Goal: Transaction & Acquisition: Purchase product/service

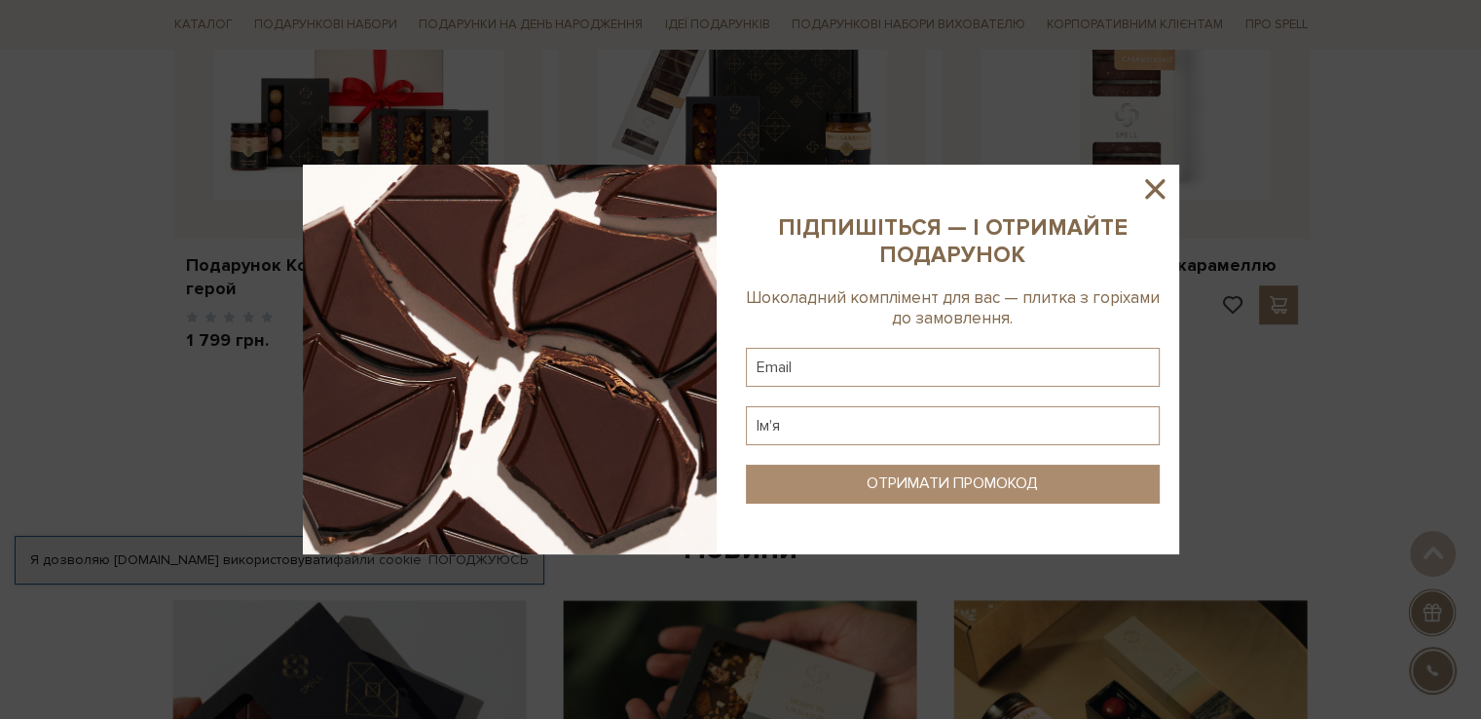
scroll to position [974, 0]
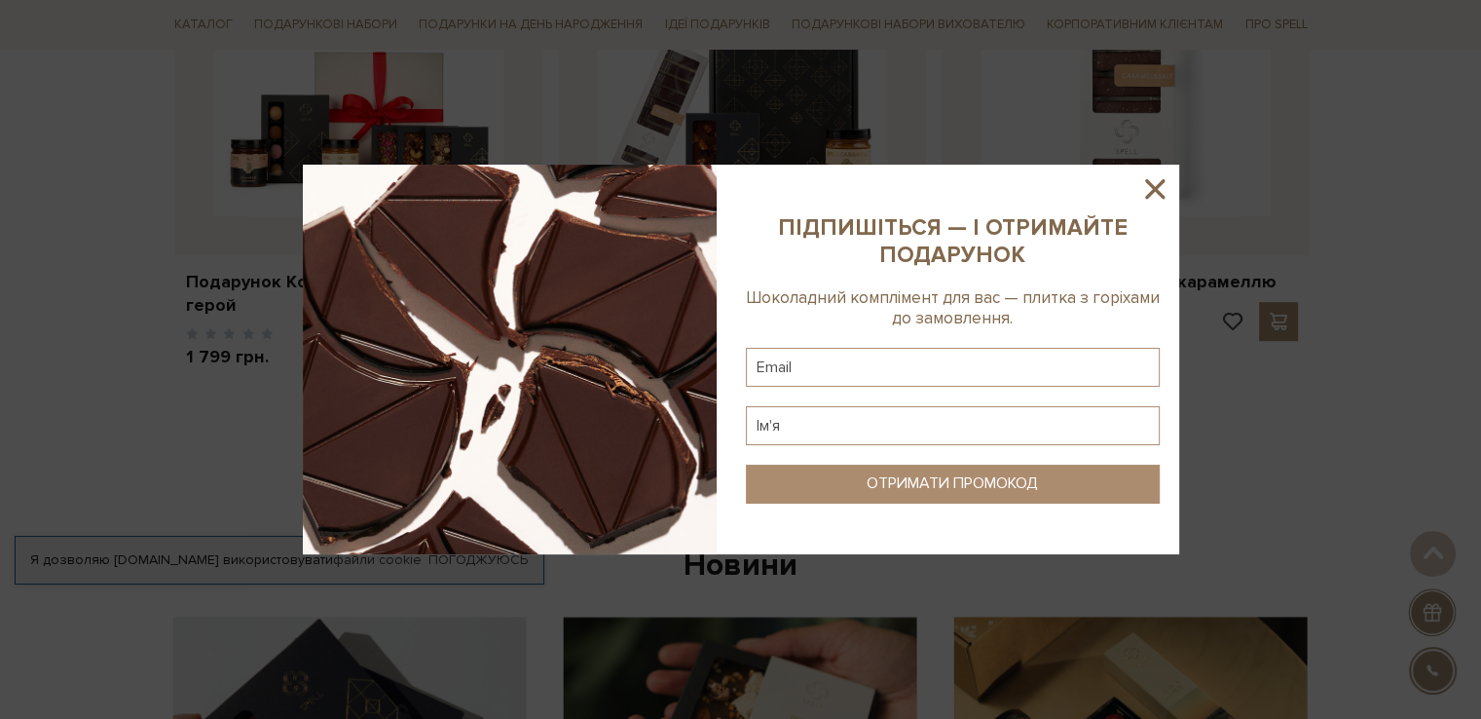
click at [1160, 180] on icon at bounding box center [1155, 188] width 33 height 33
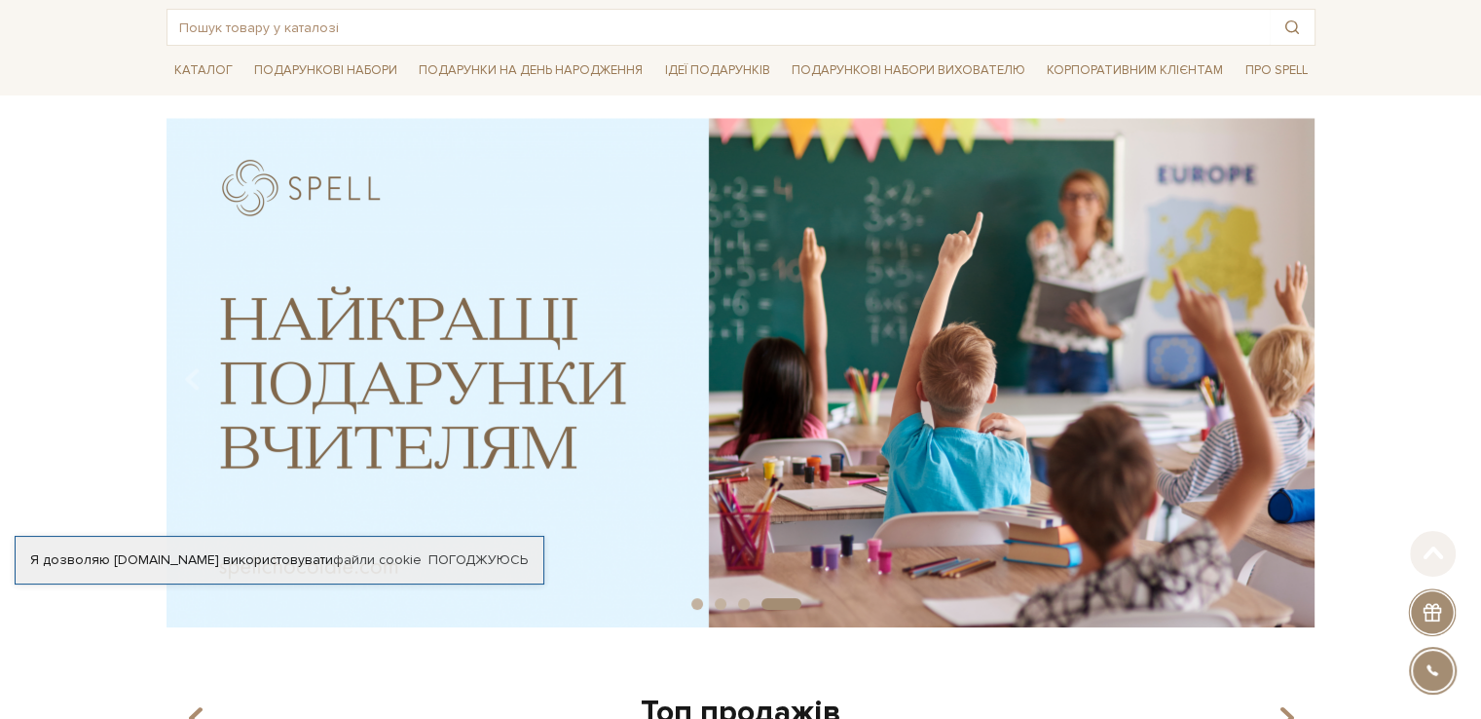
scroll to position [0, 0]
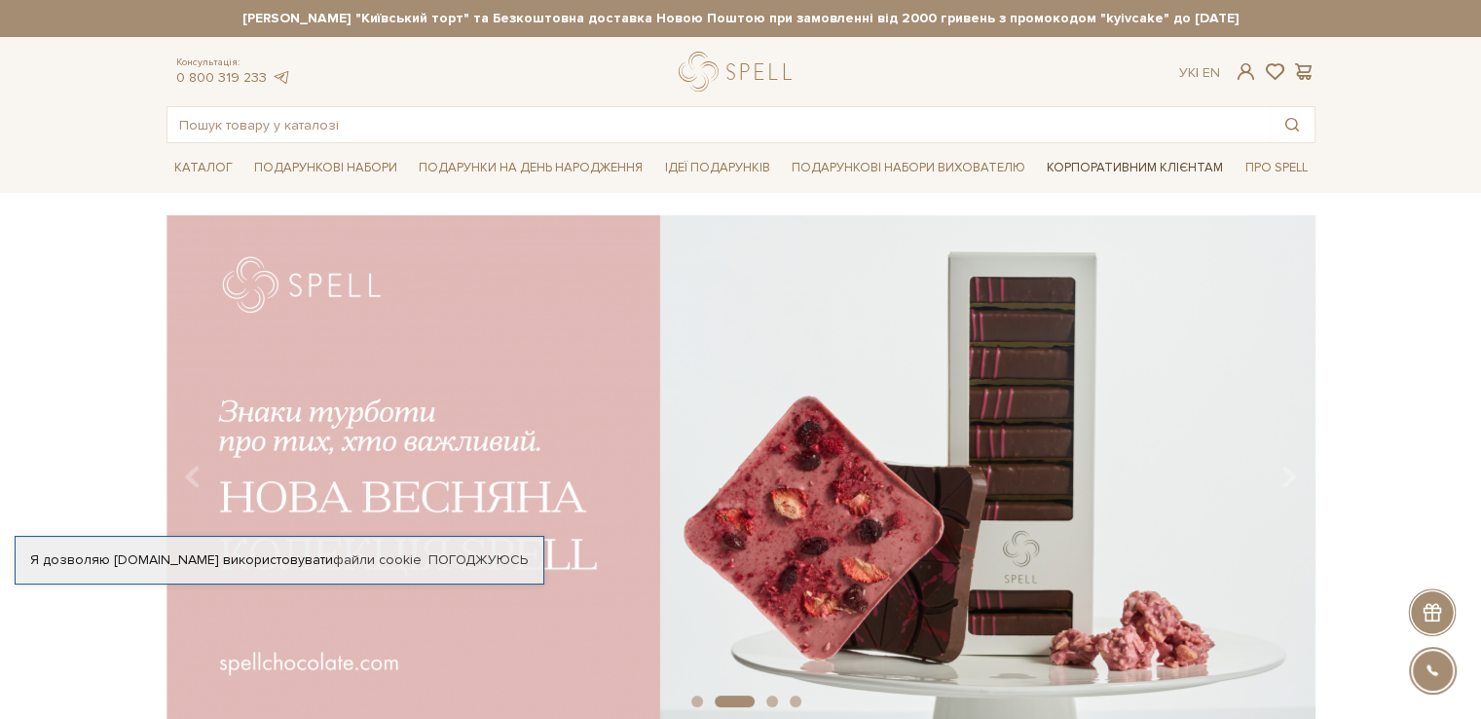
click at [1129, 167] on link "Корпоративним клієнтам" at bounding box center [1135, 167] width 192 height 33
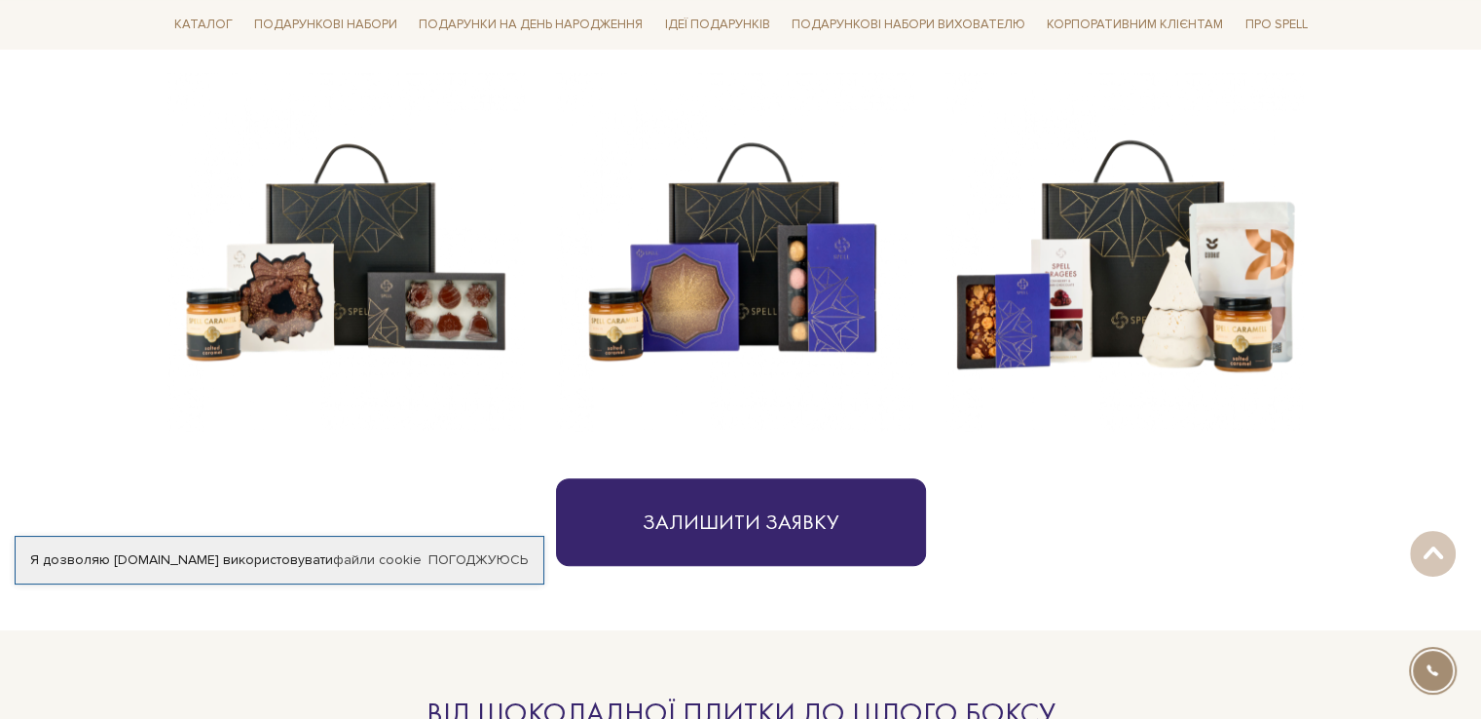
scroll to position [875, 0]
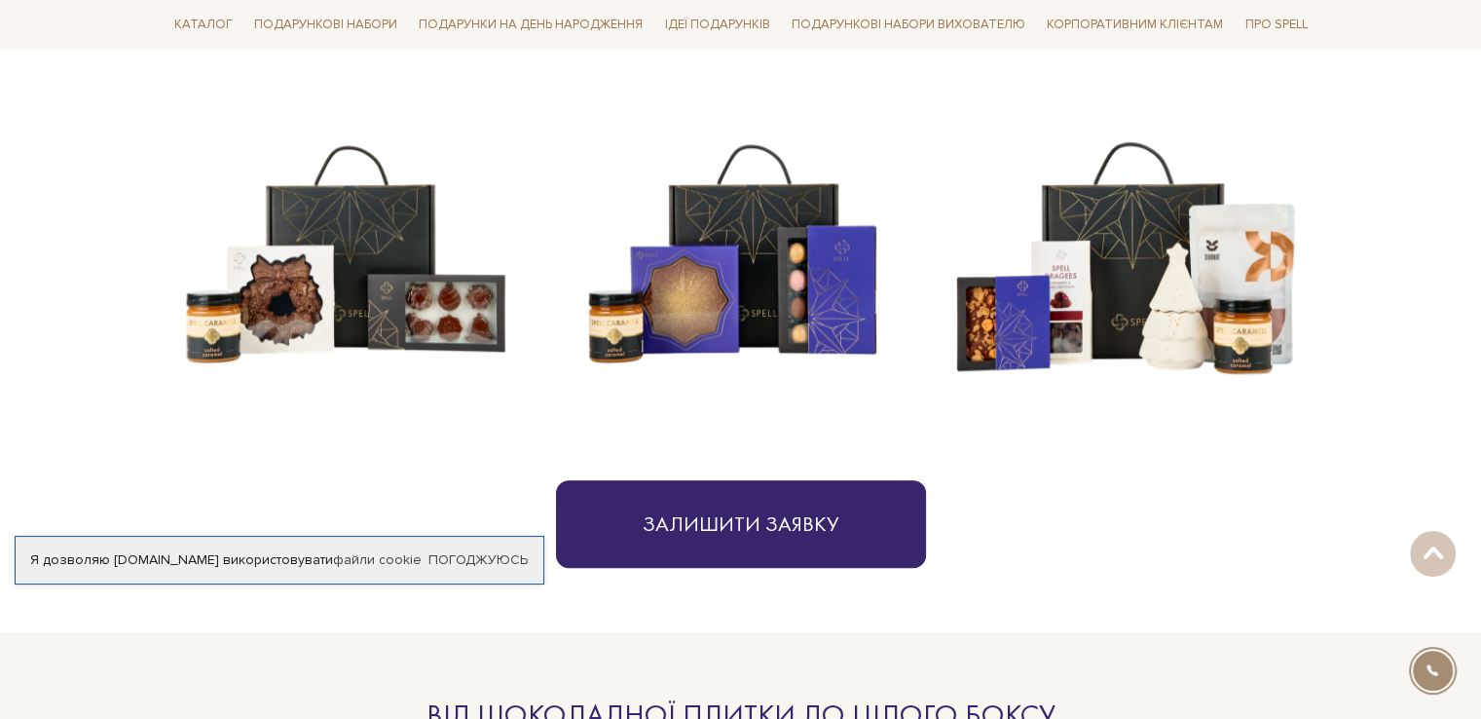
click at [1194, 309] on img at bounding box center [1125, 254] width 358 height 358
click at [1145, 204] on img at bounding box center [1125, 254] width 358 height 358
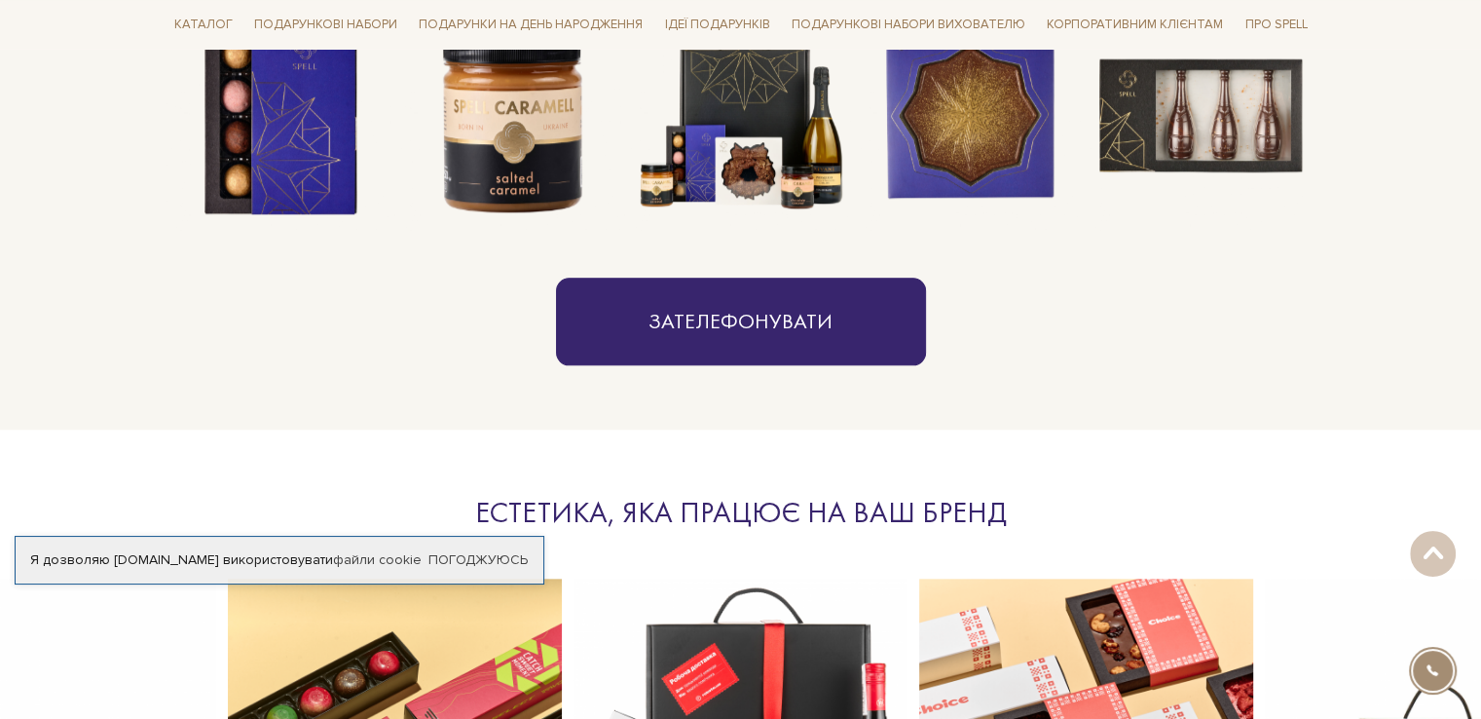
scroll to position [1556, 0]
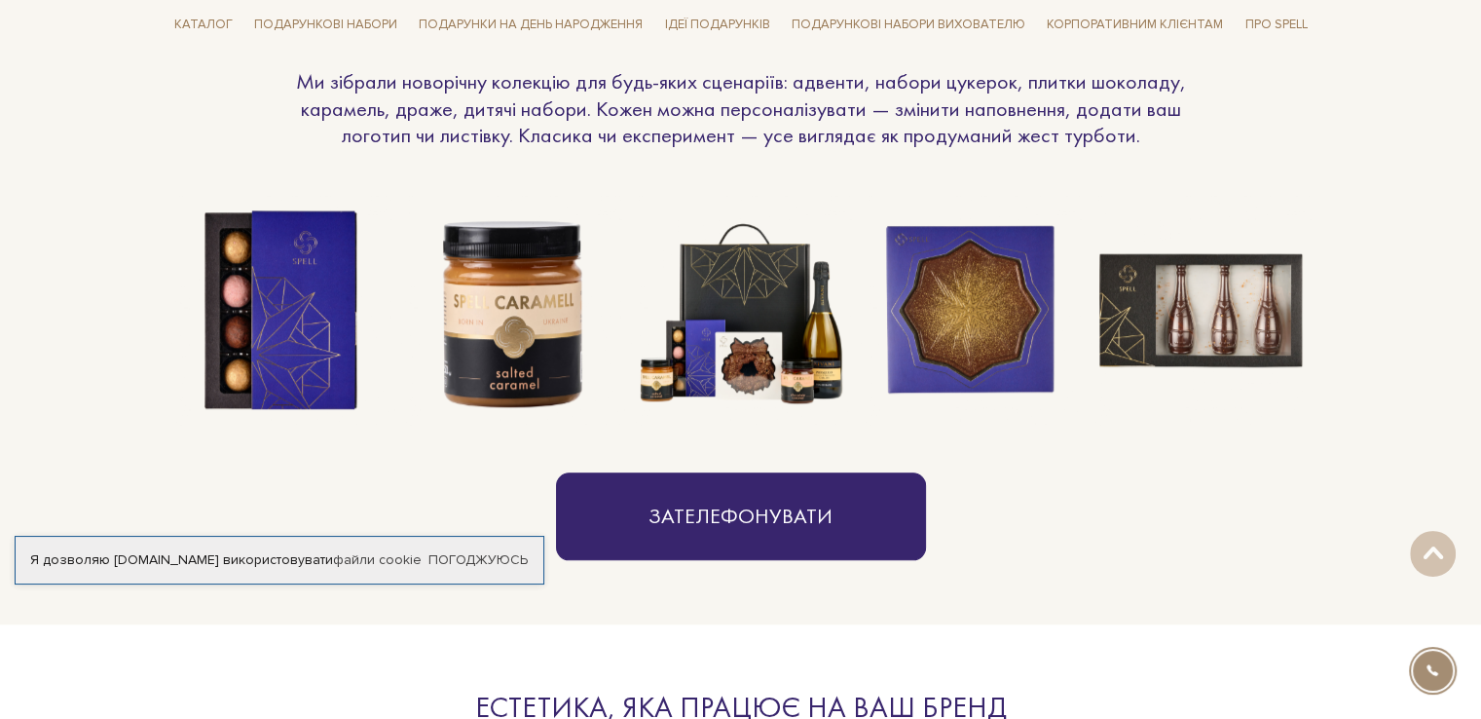
click at [946, 313] on img at bounding box center [971, 311] width 230 height 230
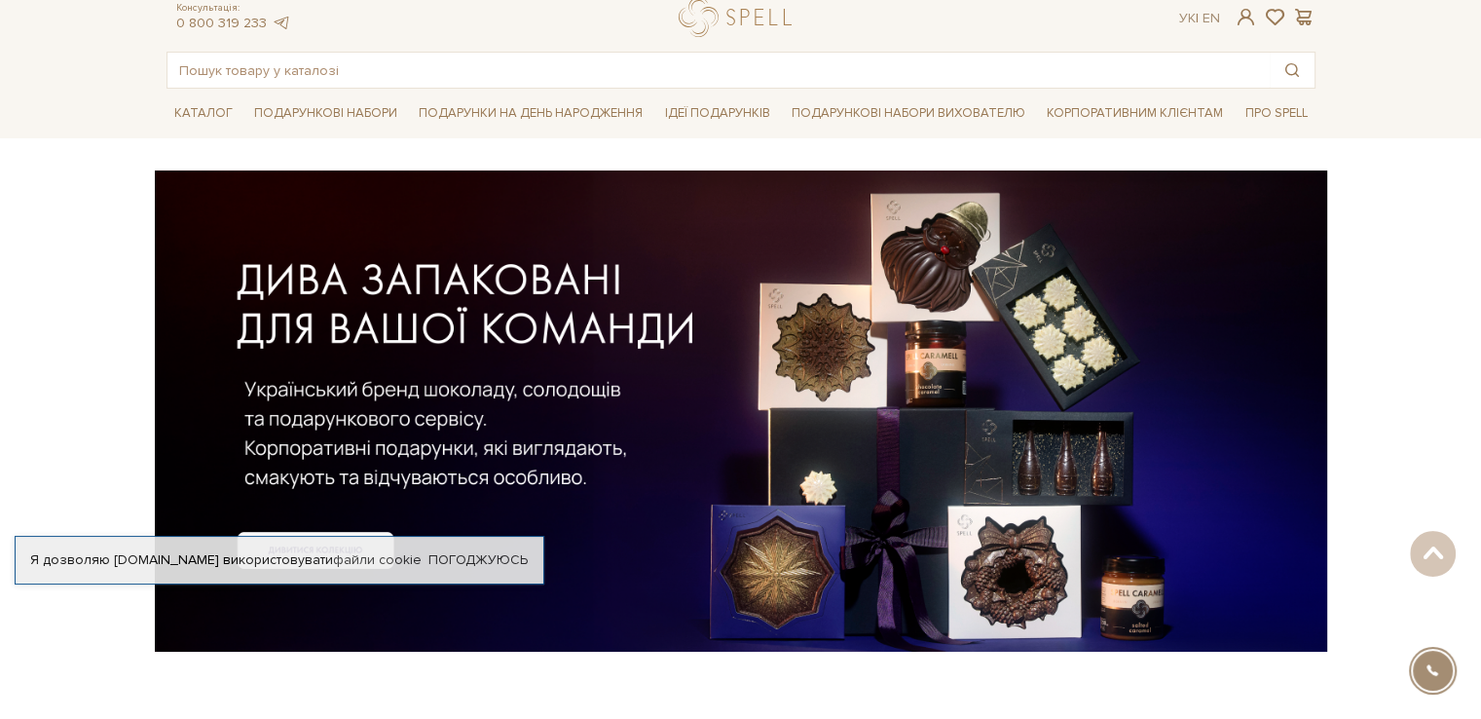
scroll to position [0, 0]
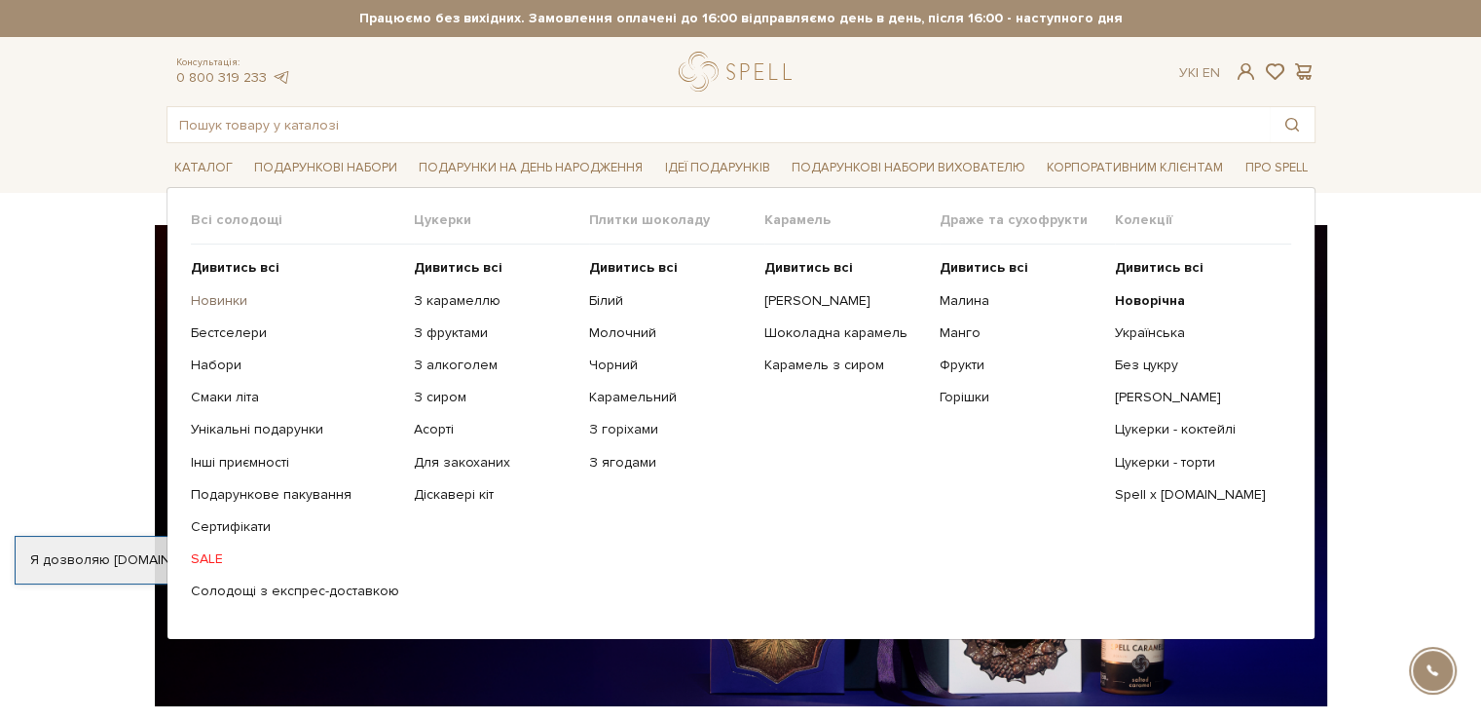
click at [205, 301] on link "Новинки" at bounding box center [295, 301] width 208 height 18
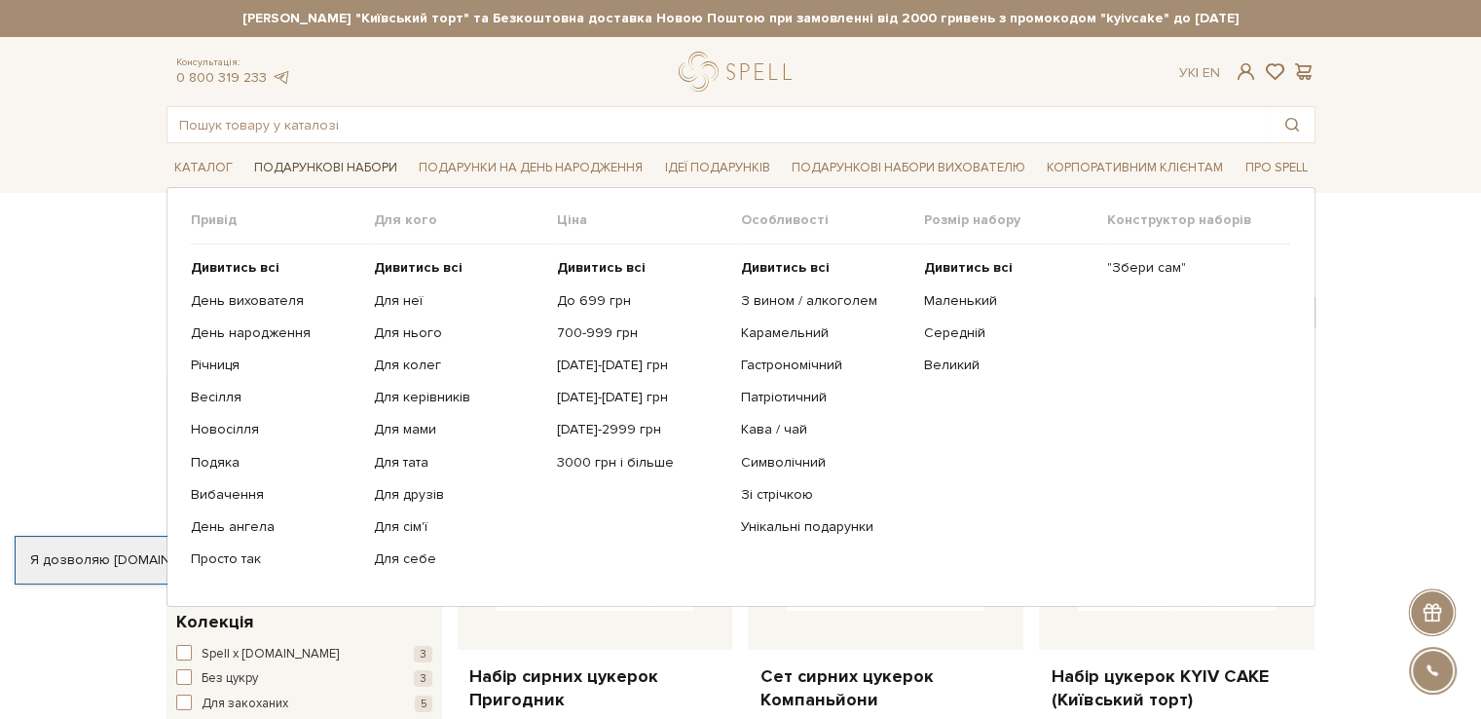
click at [333, 165] on link "Подарункові набори" at bounding box center [325, 168] width 159 height 30
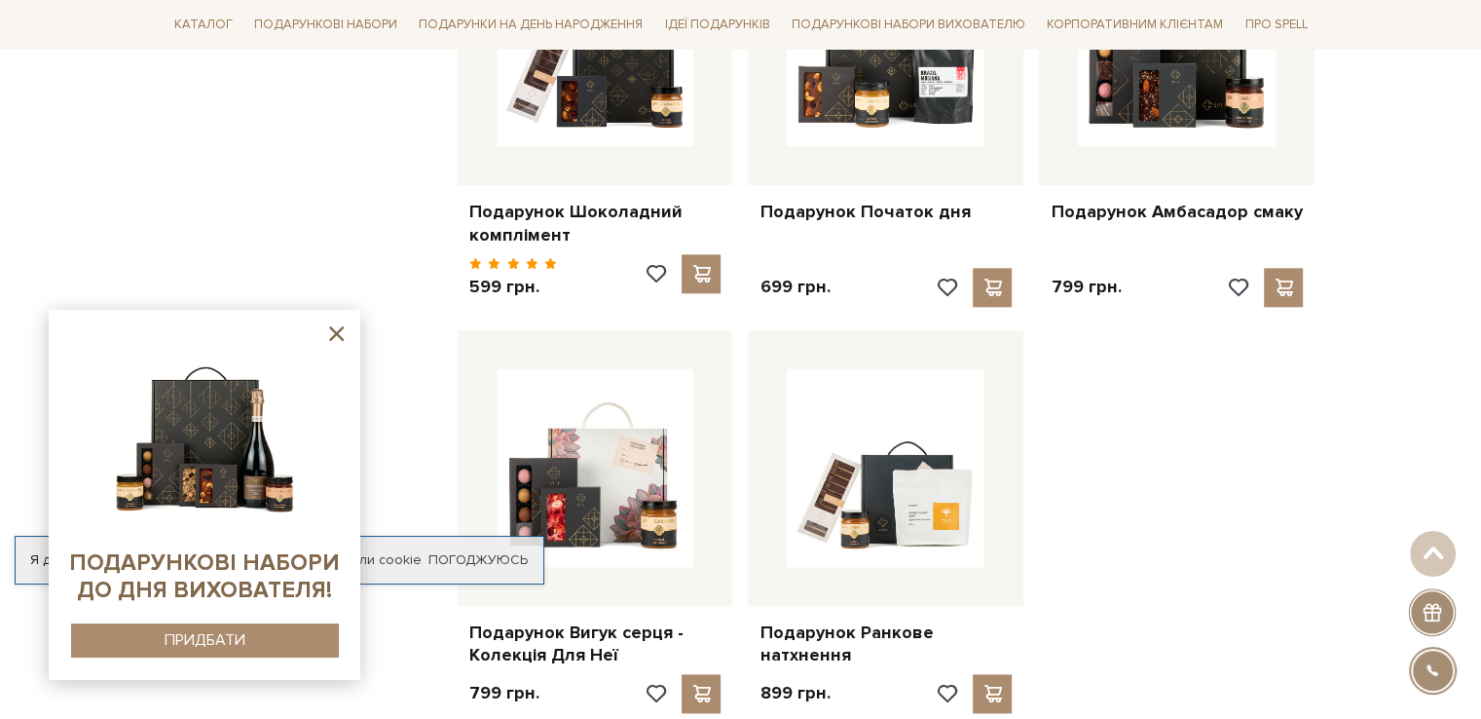
scroll to position [2143, 0]
